Goal: Task Accomplishment & Management: Use online tool/utility

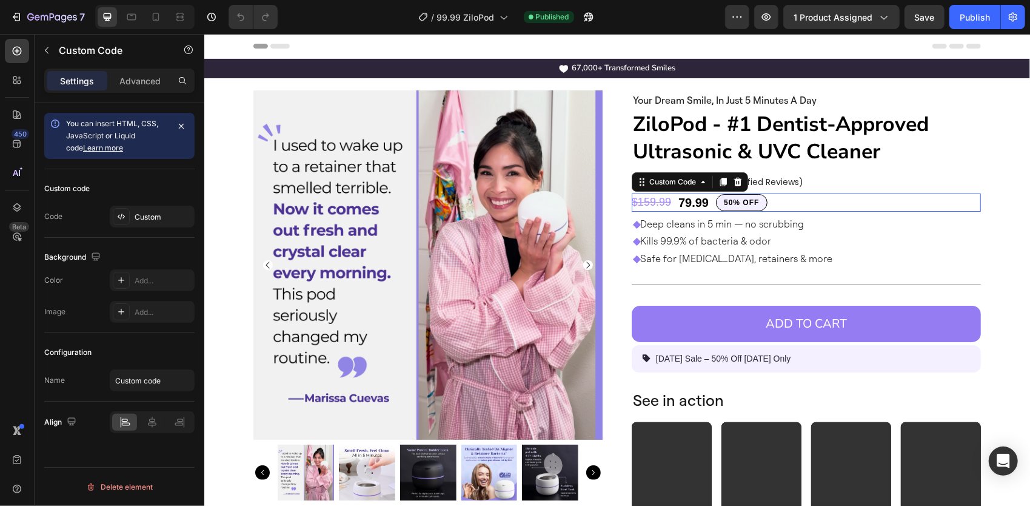
click at [830, 198] on div "$159.99 79.99 50% OFF" at bounding box center [805, 202] width 349 height 18
click at [167, 213] on div "Custom" at bounding box center [163, 217] width 57 height 11
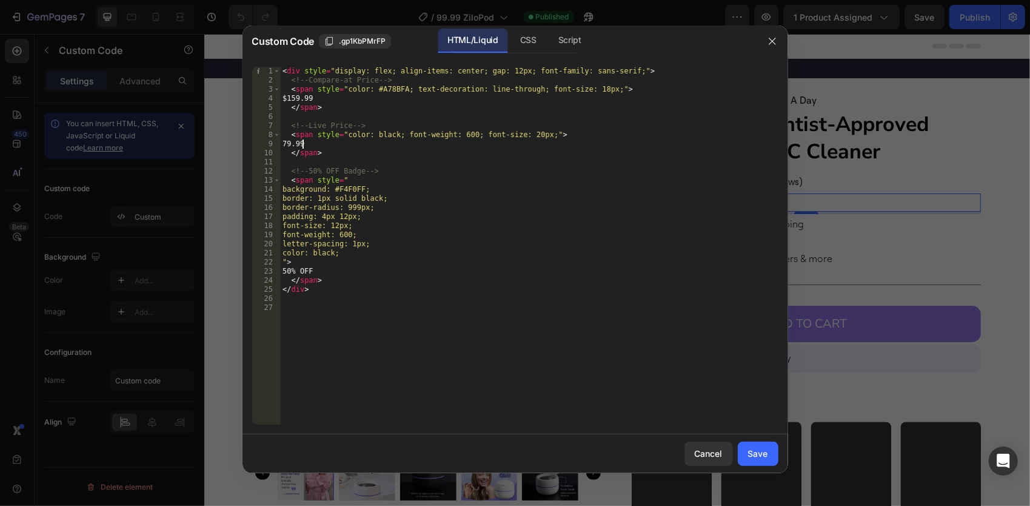
click at [303, 142] on div "< div style = "display: flex; align-items: center; gap: 12px; font-family: sans…" at bounding box center [529, 255] width 498 height 376
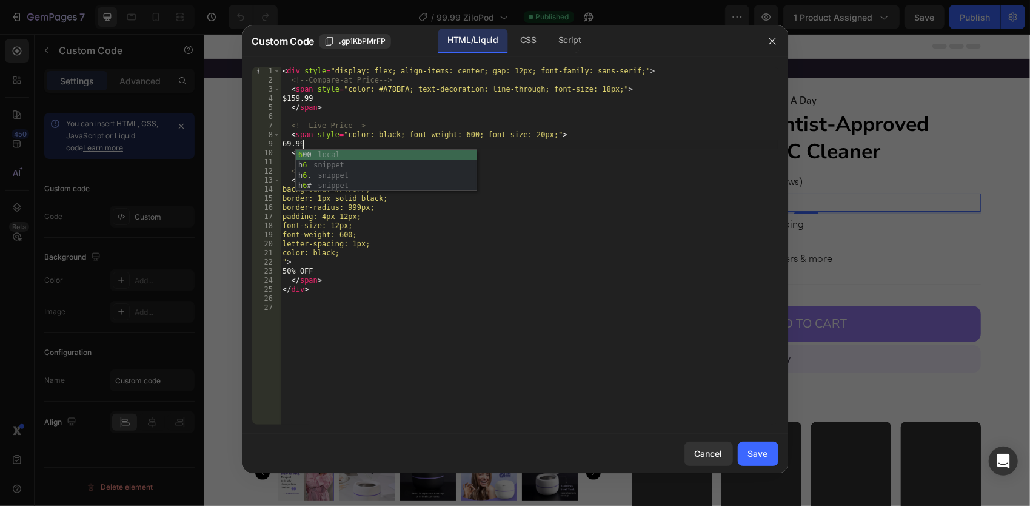
click at [312, 96] on div "< div style = "display: flex; align-items: center; gap: 12px; font-family: sans…" at bounding box center [529, 255] width 498 height 376
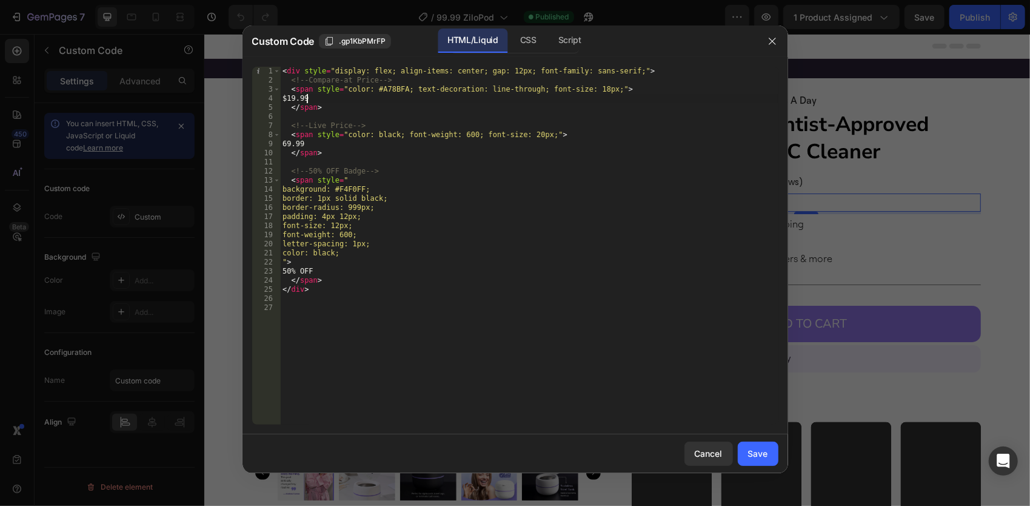
scroll to position [0, 2]
type textarea "$139.99"
click at [765, 451] on div "Save" at bounding box center [758, 453] width 20 height 13
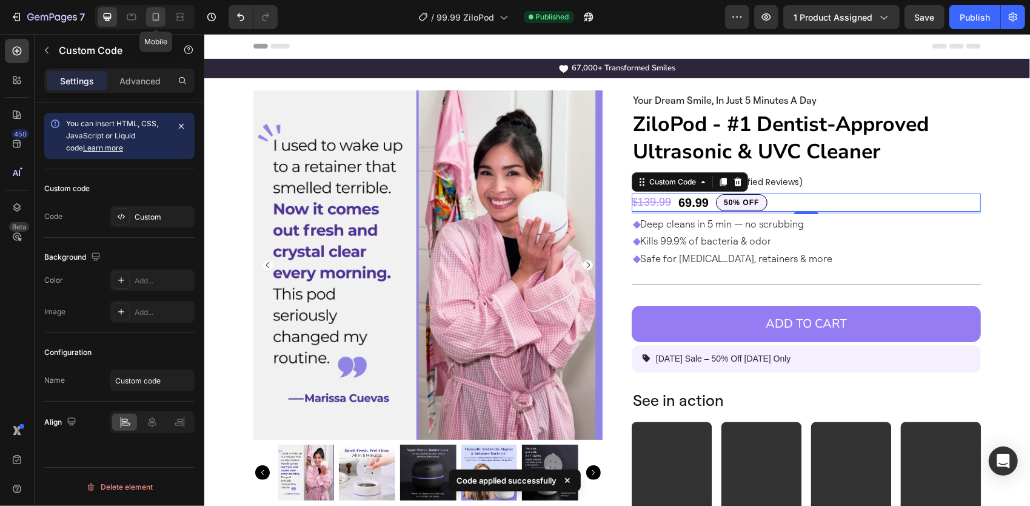
drag, startPoint x: 156, startPoint y: 15, endPoint x: 213, endPoint y: 123, distance: 122.1
click at [156, 15] on icon at bounding box center [156, 17] width 12 height 12
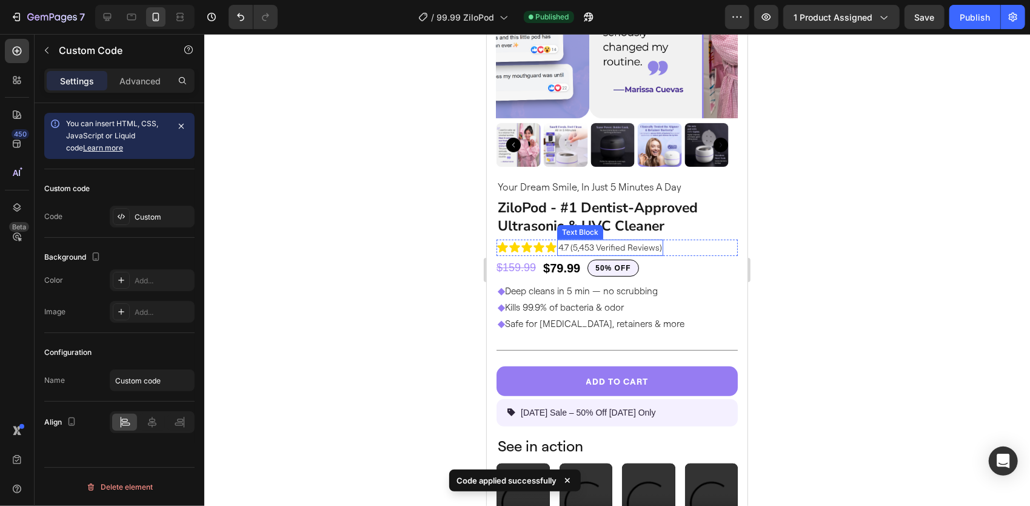
scroll to position [217, 0]
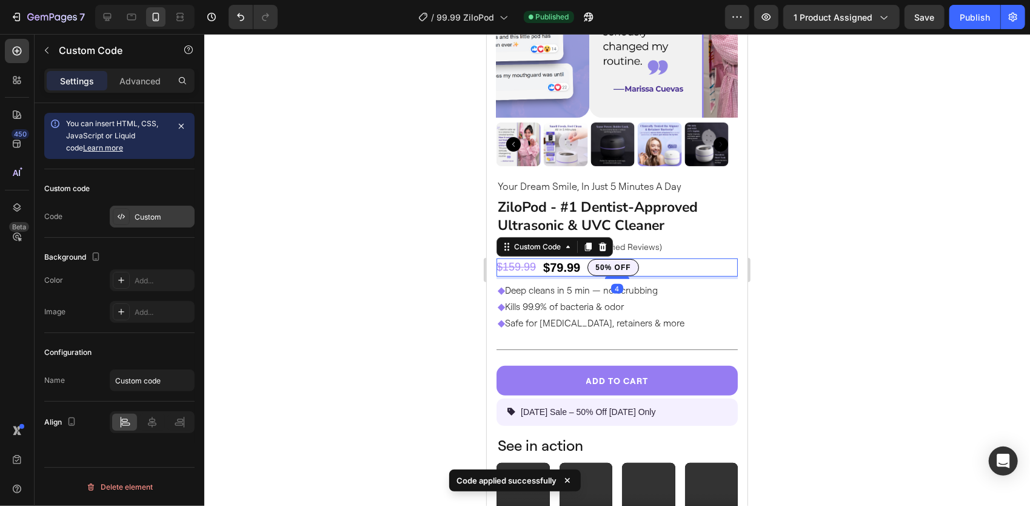
click at [156, 213] on div "Custom" at bounding box center [163, 217] width 57 height 11
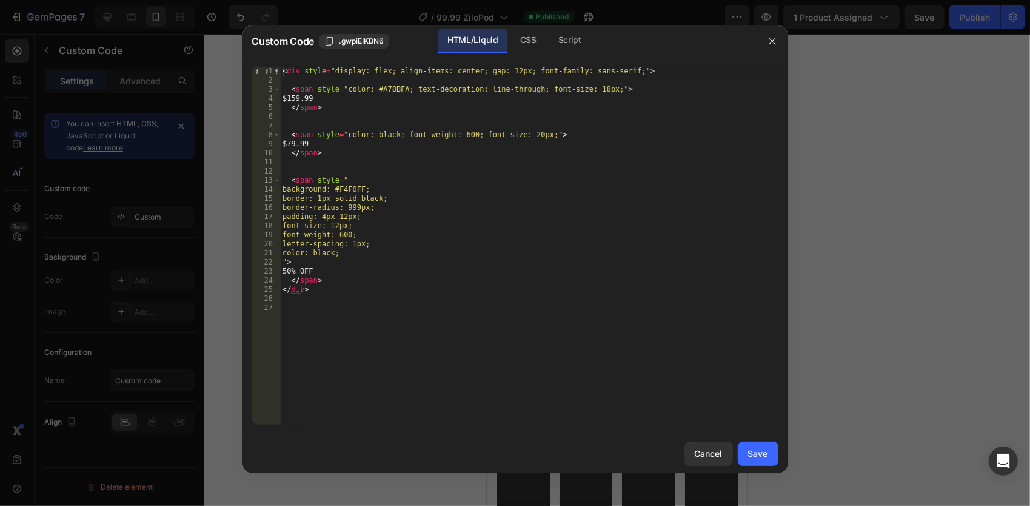
click at [304, 143] on div "< div style = "display: flex; align-items: center; gap: 12px; font-family: sans…" at bounding box center [529, 255] width 498 height 376
click at [310, 99] on div "< div style = "display: flex; align-items: center; gap: 12px; font-family: sans…" at bounding box center [529, 255] width 498 height 376
type textarea "$139.99"
click at [759, 450] on div "Save" at bounding box center [758, 453] width 20 height 13
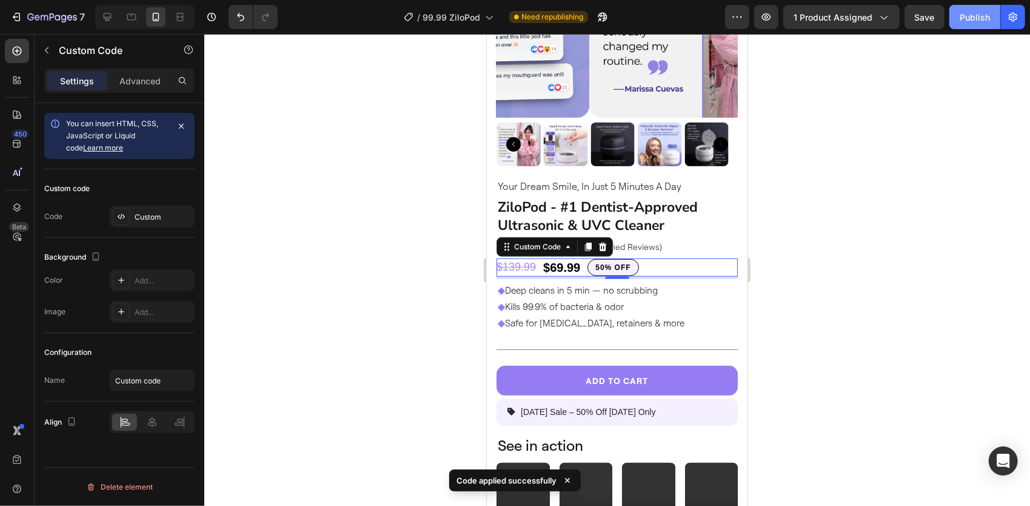
click at [976, 18] on div "Publish" at bounding box center [975, 17] width 30 height 13
